Goal: Task Accomplishment & Management: Manage account settings

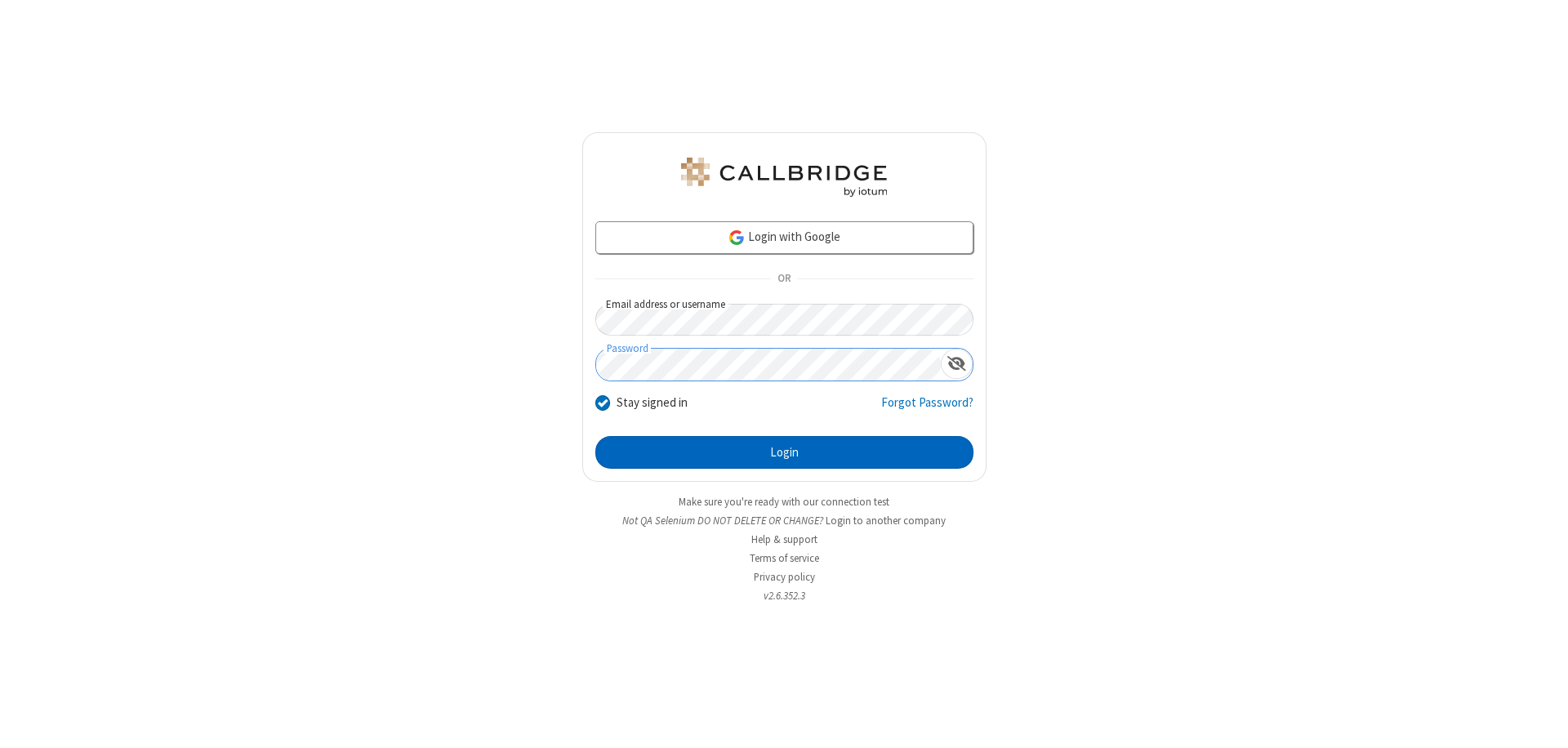
click at [784, 452] on button "Login" at bounding box center [784, 453] width 378 height 33
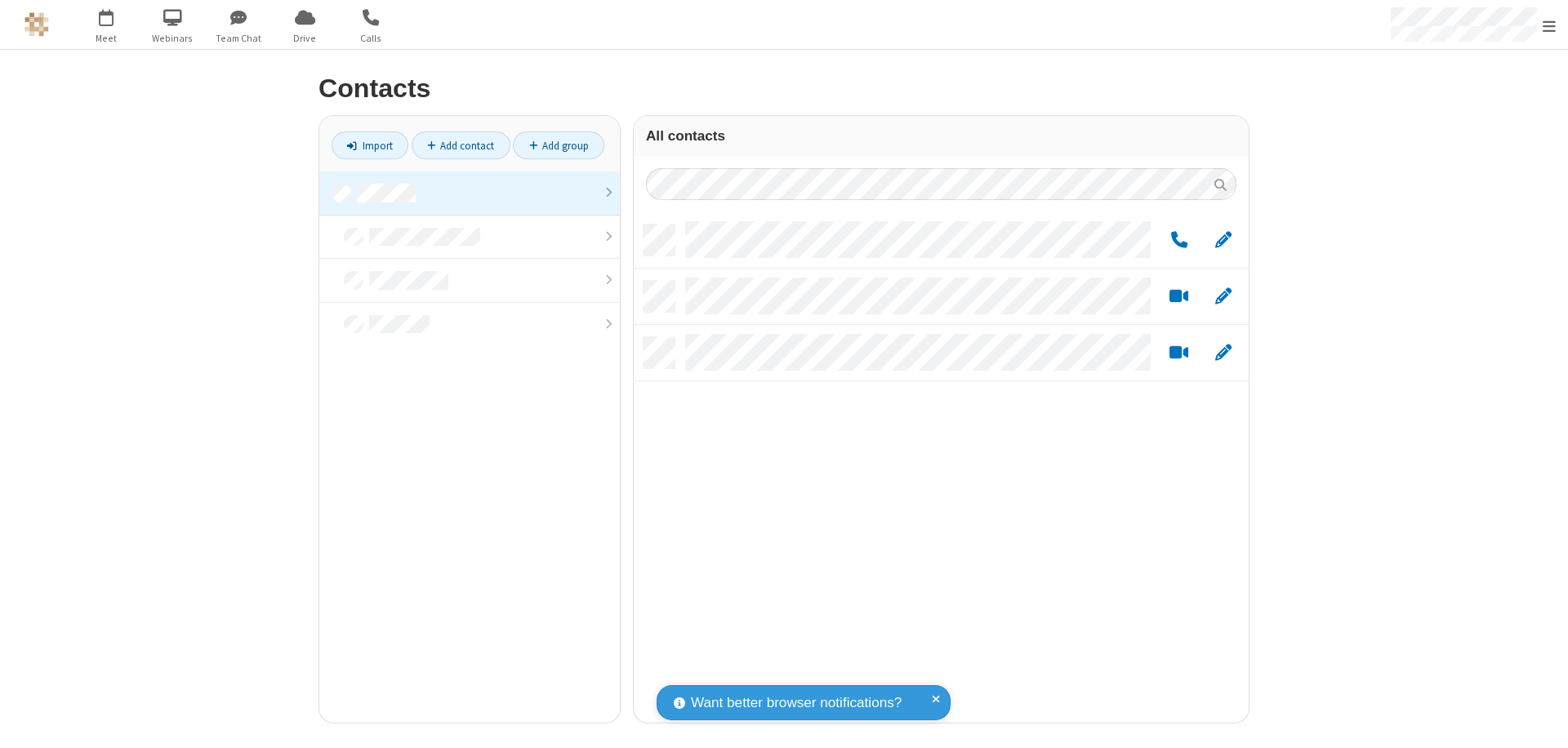
scroll to position [498, 603]
click at [469, 193] on link at bounding box center [469, 194] width 300 height 45
click at [558, 145] on link "Add group" at bounding box center [558, 145] width 91 height 28
